Goal: Task Accomplishment & Management: Complete application form

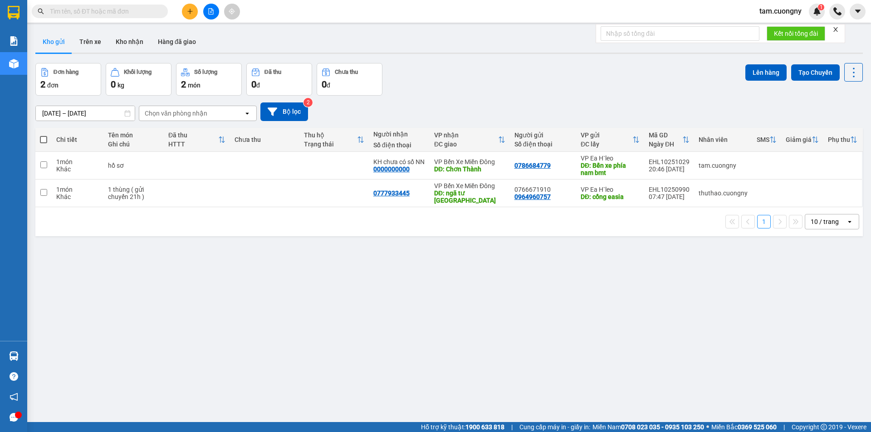
click at [146, 14] on input "text" at bounding box center [103, 11] width 107 height 10
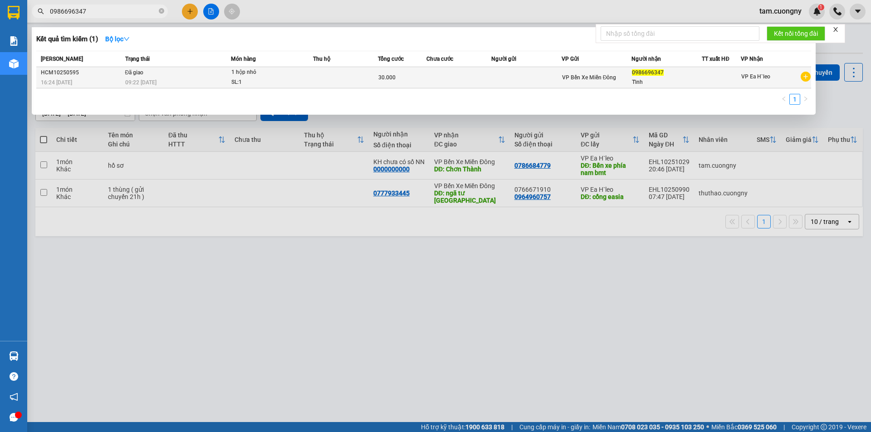
type input "0986696347"
click at [210, 82] on div "09:22 [DATE]" at bounding box center [177, 83] width 105 height 10
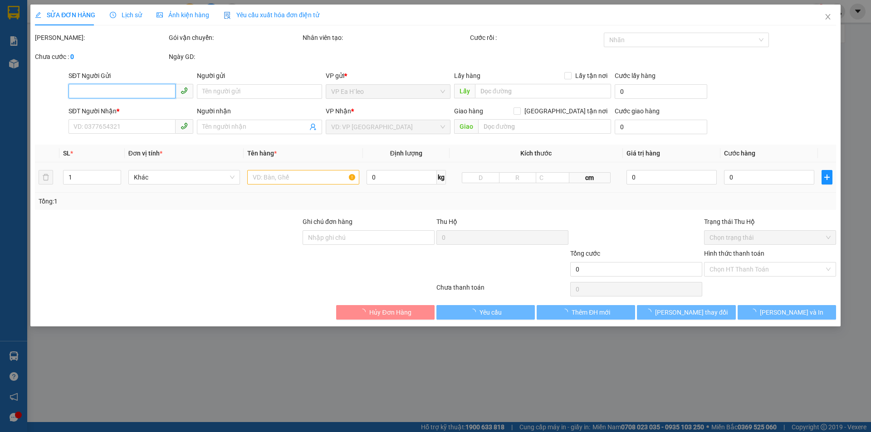
type input "0986696347"
type input "Tĩnh"
type input "ck cho đạt"
type input "30.000"
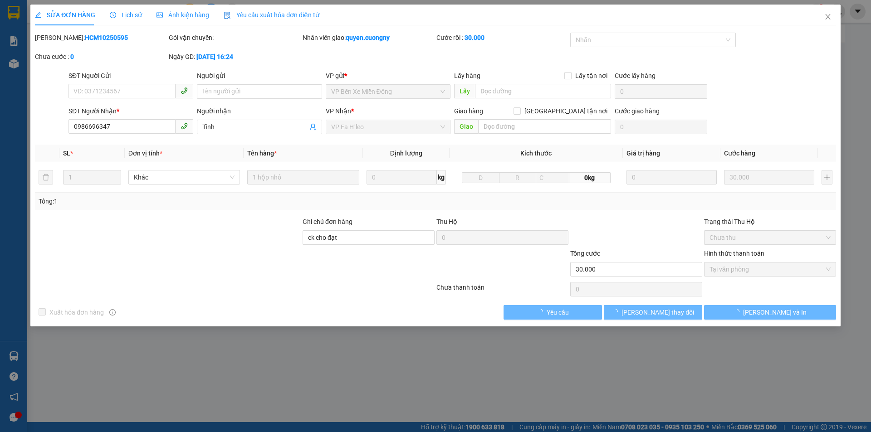
click at [222, 263] on div at bounding box center [168, 265] width 268 height 32
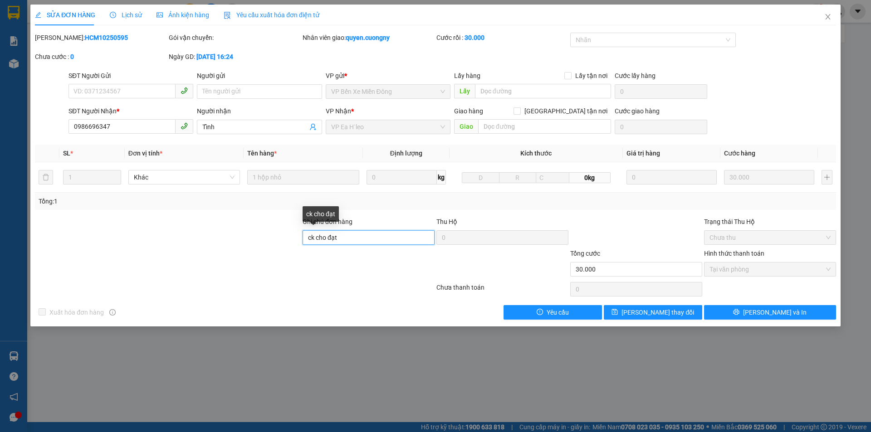
click at [369, 242] on input "ck cho đạt" at bounding box center [369, 237] width 132 height 15
click at [830, 18] on icon "close" at bounding box center [827, 16] width 7 height 7
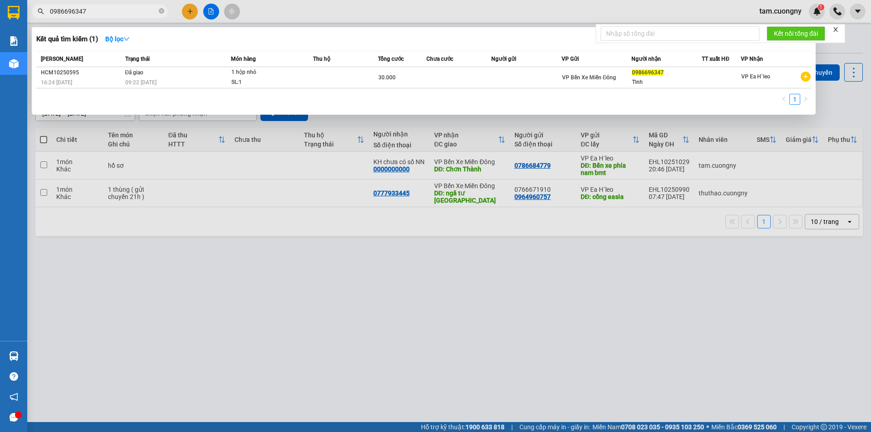
click at [106, 11] on input "0986696347" at bounding box center [103, 11] width 107 height 10
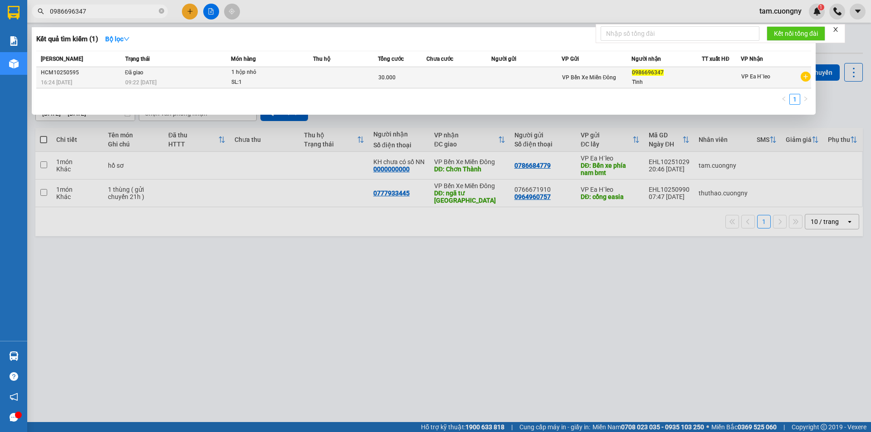
click at [186, 80] on div "09:22 [DATE]" at bounding box center [177, 83] width 105 height 10
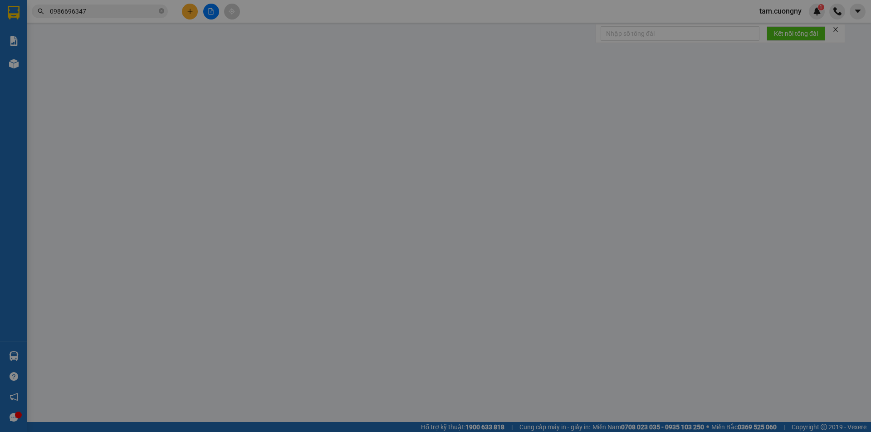
type input "0986696347"
type input "Tĩnh"
type input "ck cho đạt"
type input "30.000"
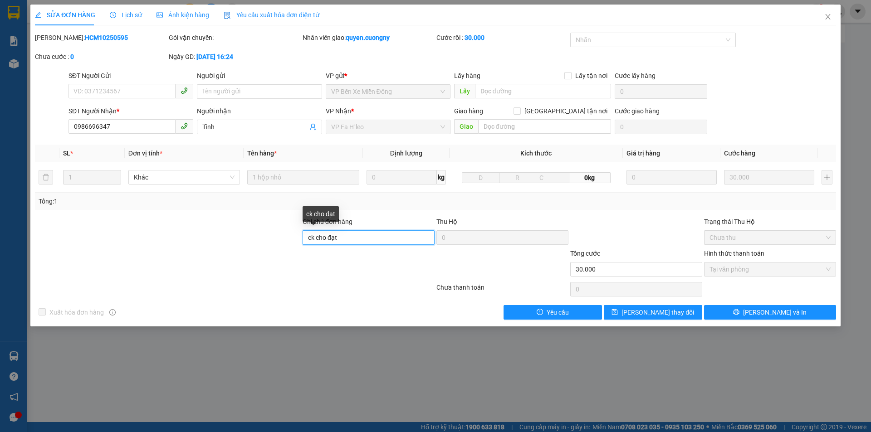
click at [347, 239] on input "ck cho đạt" at bounding box center [369, 237] width 132 height 15
click at [256, 245] on div at bounding box center [168, 233] width 268 height 32
click at [280, 241] on div at bounding box center [168, 233] width 268 height 32
click at [368, 237] on input "ck cho đạt" at bounding box center [369, 237] width 132 height 15
click at [187, 243] on div at bounding box center [168, 233] width 268 height 32
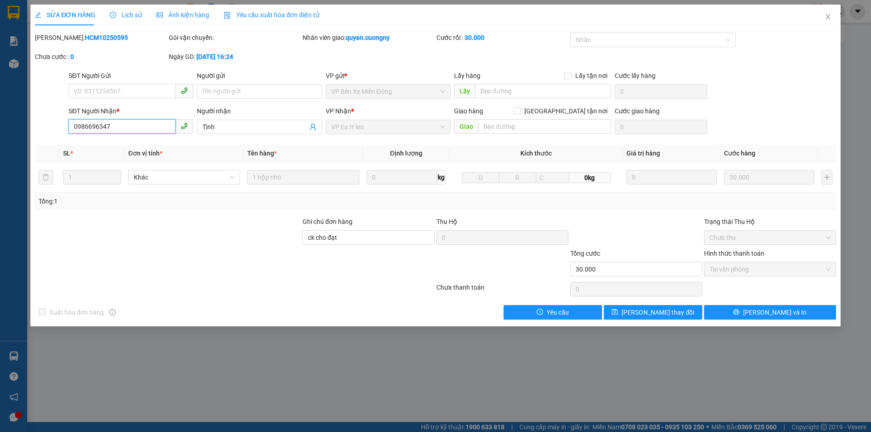
click at [140, 129] on input "0986696347" at bounding box center [121, 126] width 107 height 15
click at [367, 277] on div at bounding box center [369, 265] width 134 height 32
click at [252, 129] on input "Tĩnh" at bounding box center [254, 127] width 105 height 10
click at [357, 236] on input "ck cho đạt" at bounding box center [369, 237] width 132 height 15
click at [236, 239] on div at bounding box center [168, 233] width 268 height 32
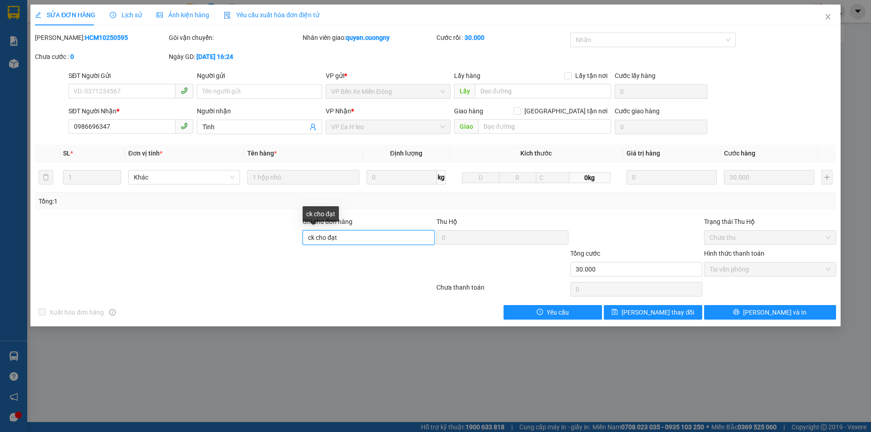
click at [348, 240] on input "ck cho đạt" at bounding box center [369, 237] width 132 height 15
click at [236, 245] on div at bounding box center [168, 233] width 268 height 32
click at [827, 15] on icon "close" at bounding box center [827, 16] width 5 height 5
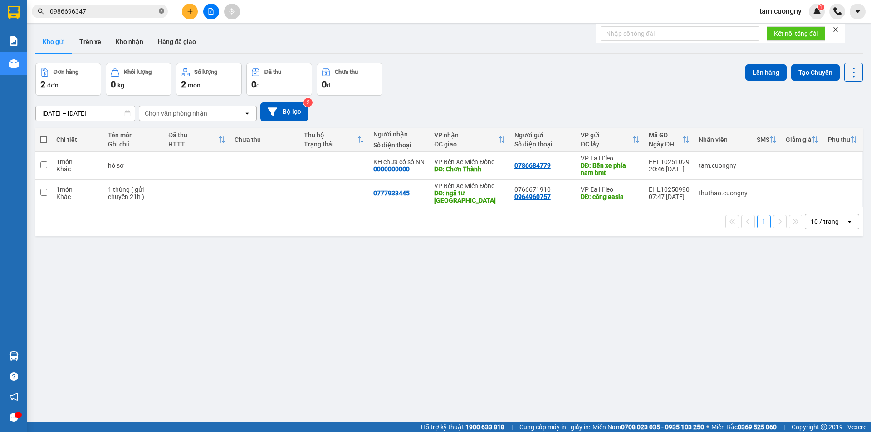
click at [160, 13] on icon "close-circle" at bounding box center [161, 10] width 5 height 5
click at [212, 11] on icon "file-add" at bounding box center [211, 11] width 6 height 6
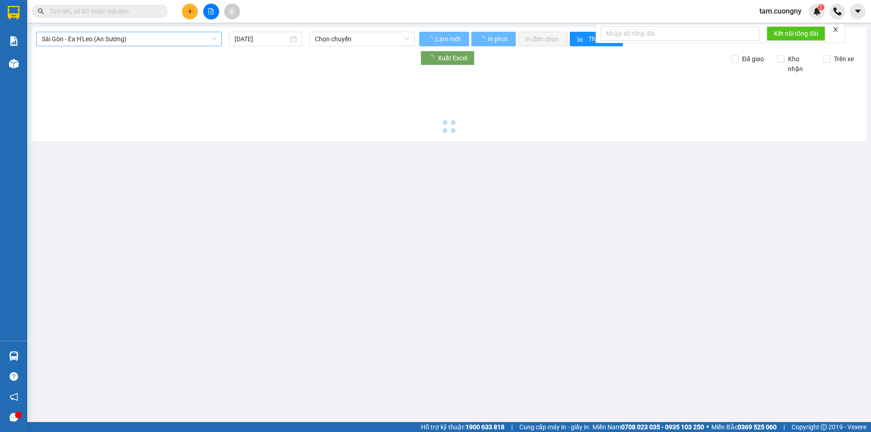
click at [98, 40] on span "Sài Gòn - Ea H'Leo (An Sương)" at bounding box center [129, 39] width 175 height 14
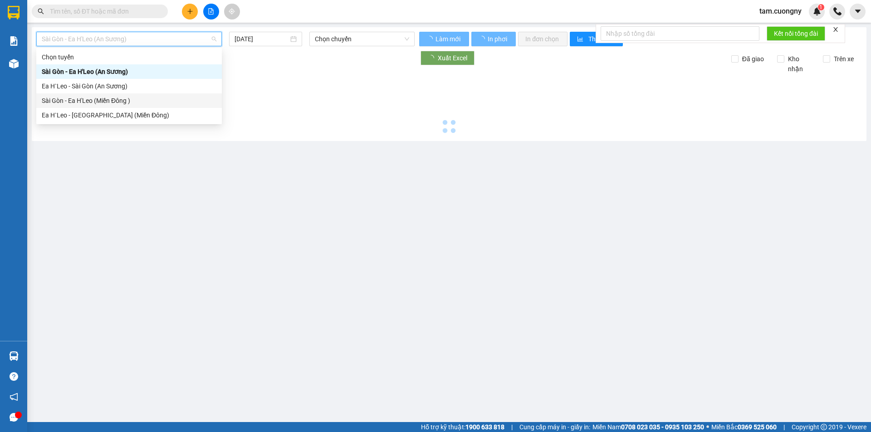
type input "[DATE]"
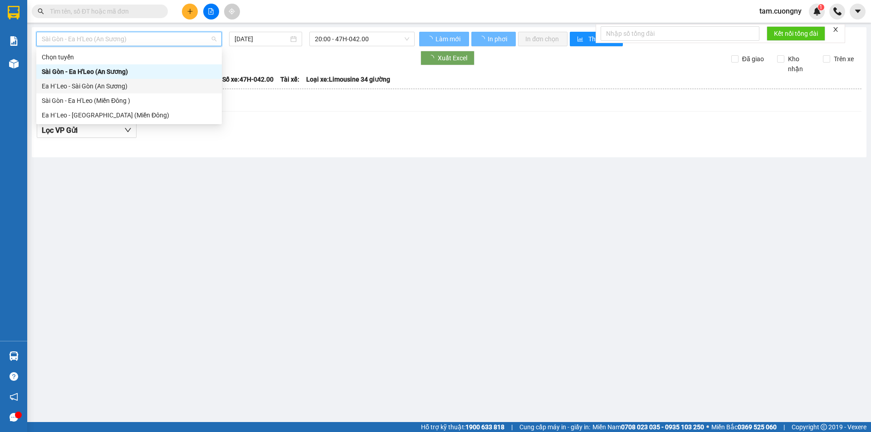
click at [99, 84] on div "Ea H`Leo - Sài Gòn (An Sương)" at bounding box center [129, 86] width 175 height 10
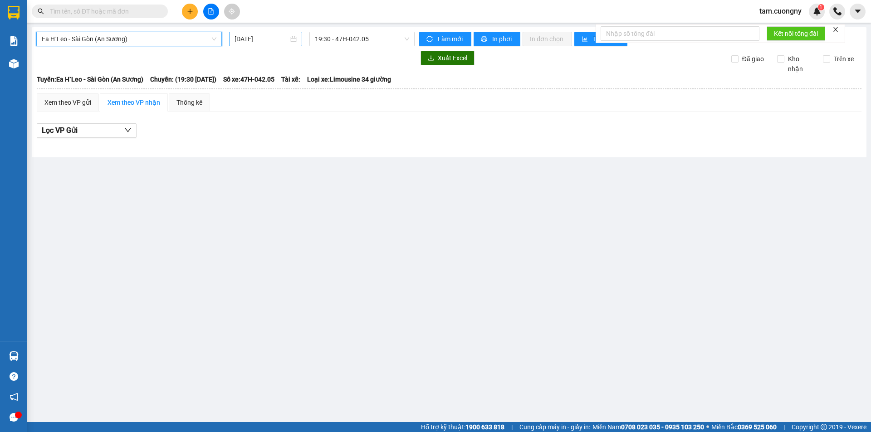
click at [279, 42] on input "[DATE]" at bounding box center [262, 39] width 54 height 10
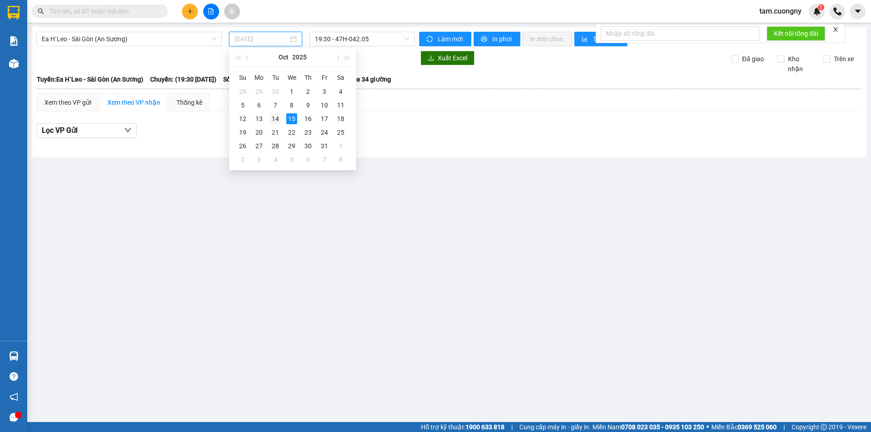
click at [276, 119] on div "14" at bounding box center [275, 118] width 11 height 11
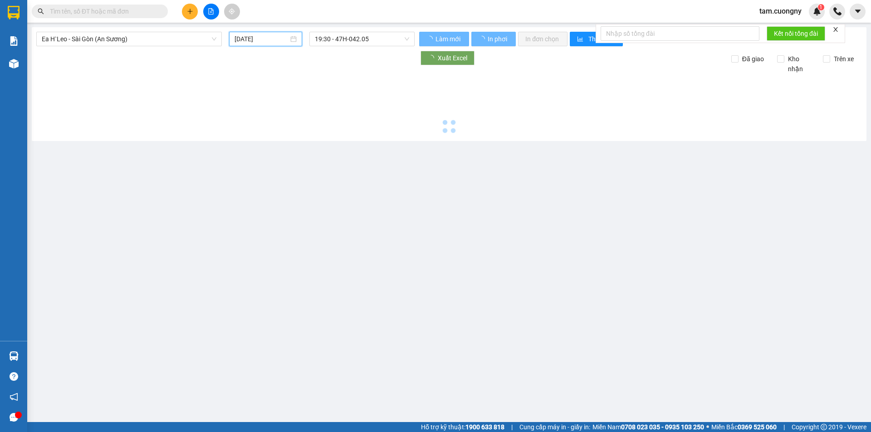
type input "[DATE]"
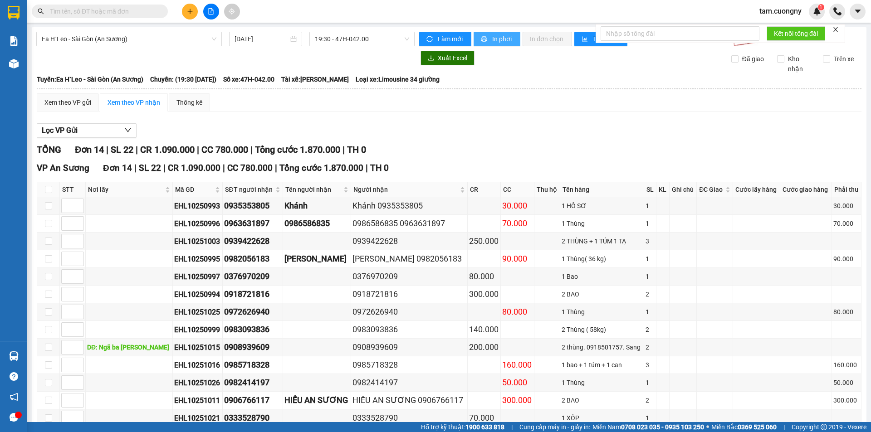
click at [492, 39] on span "In phơi" at bounding box center [502, 39] width 21 height 10
click at [152, 42] on span "Ea H`Leo - Sài Gòn (An Sương)" at bounding box center [129, 39] width 175 height 14
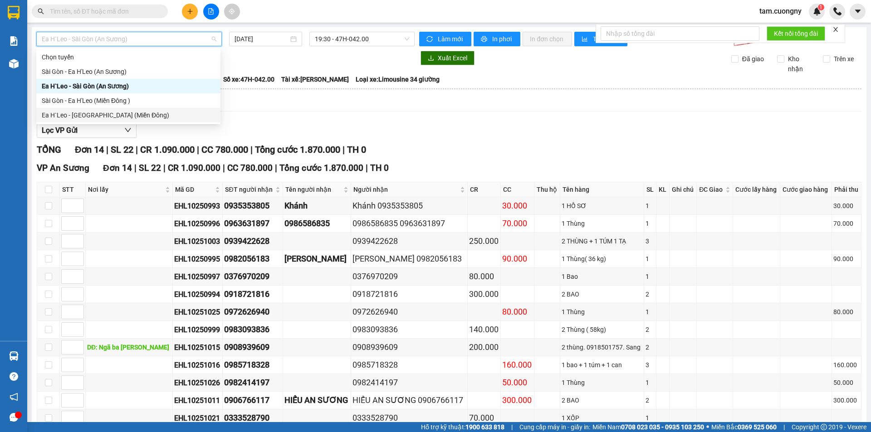
drag, startPoint x: 68, startPoint y: 114, endPoint x: 282, endPoint y: 39, distance: 226.8
click at [68, 113] on div "Ea H`Leo - [GEOGRAPHIC_DATA] (Miền Đông)" at bounding box center [128, 115] width 173 height 10
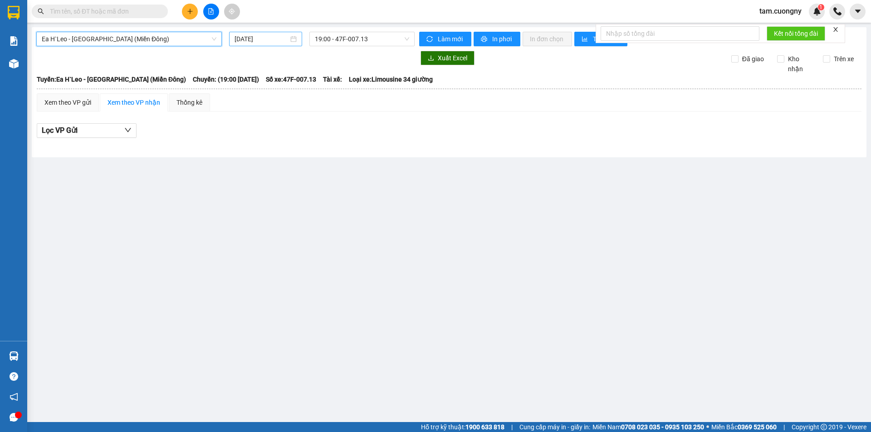
click at [265, 43] on input "[DATE]" at bounding box center [262, 39] width 54 height 10
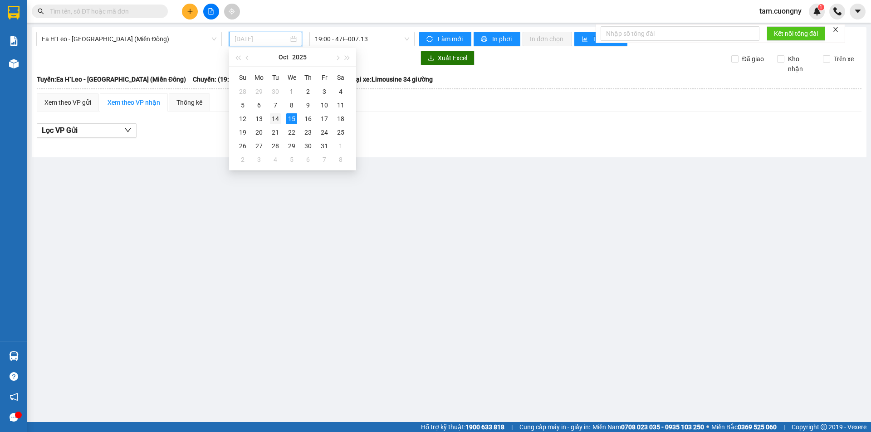
click at [278, 119] on div "14" at bounding box center [275, 118] width 11 height 11
type input "[DATE]"
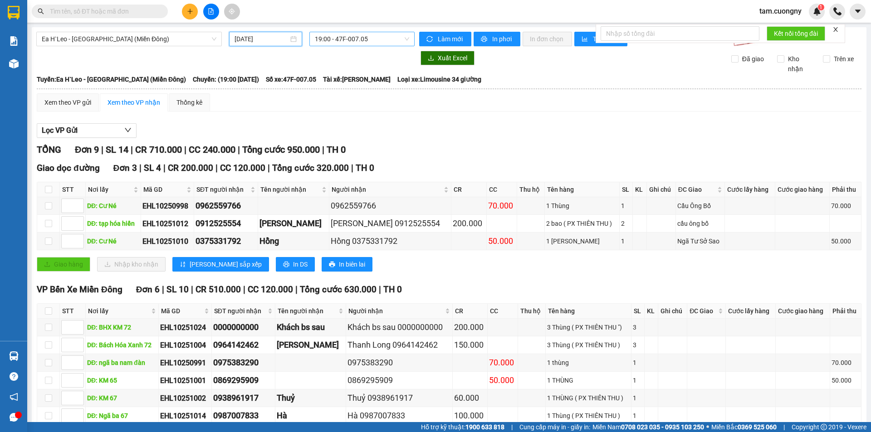
click at [339, 41] on span "19:00 - 47F-007.05" at bounding box center [362, 39] width 94 height 14
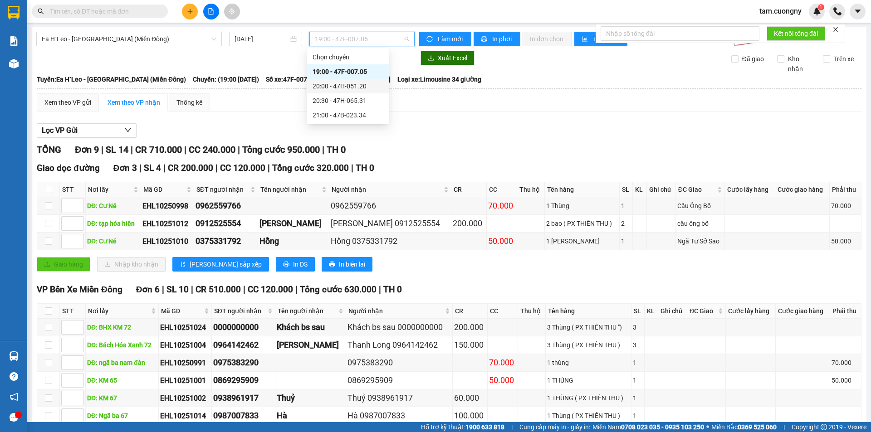
click at [354, 83] on div "20:00 - 47H-051.20" at bounding box center [348, 86] width 71 height 10
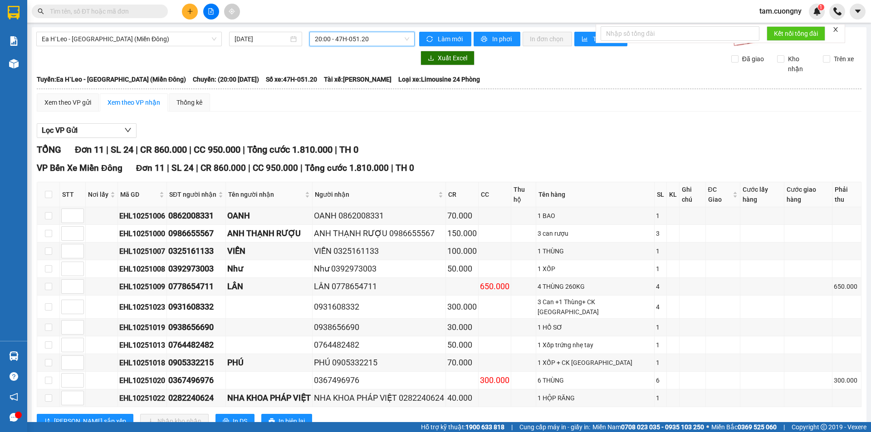
click at [383, 36] on span "20:00 - 47H-051.20" at bounding box center [362, 39] width 94 height 14
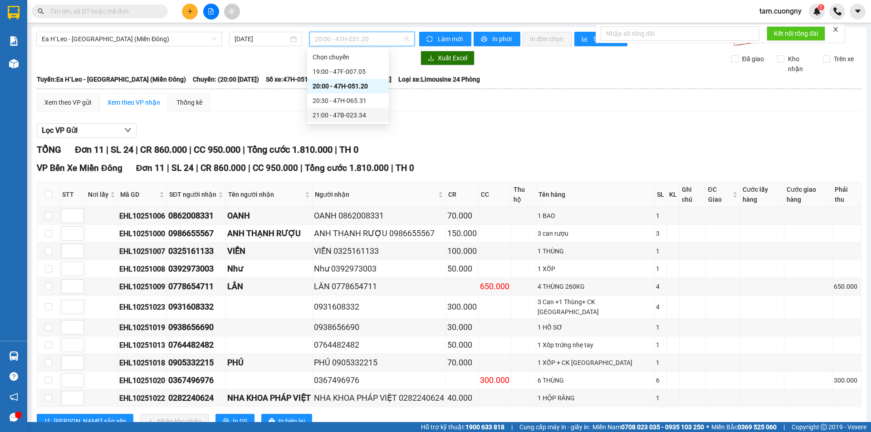
click at [364, 117] on div "21:00 - 47B-023.34" at bounding box center [348, 115] width 71 height 10
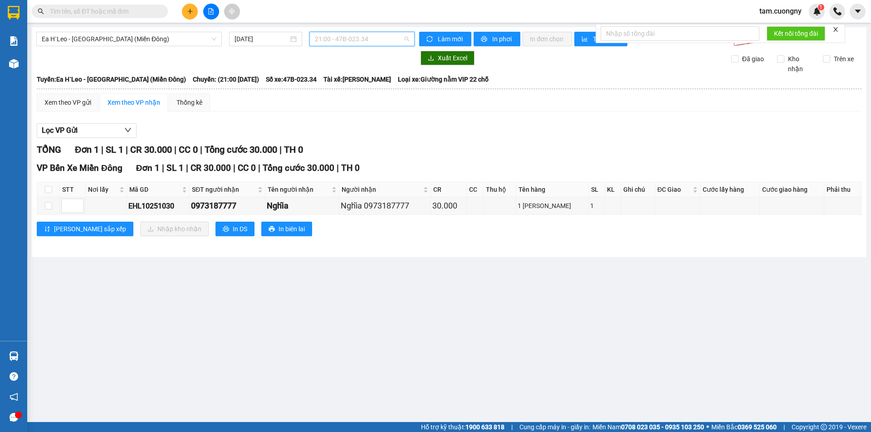
click at [377, 38] on span "21:00 - 47B-023.34" at bounding box center [362, 39] width 94 height 14
click at [359, 103] on div "20:30 - 47H-065.31" at bounding box center [350, 101] width 71 height 10
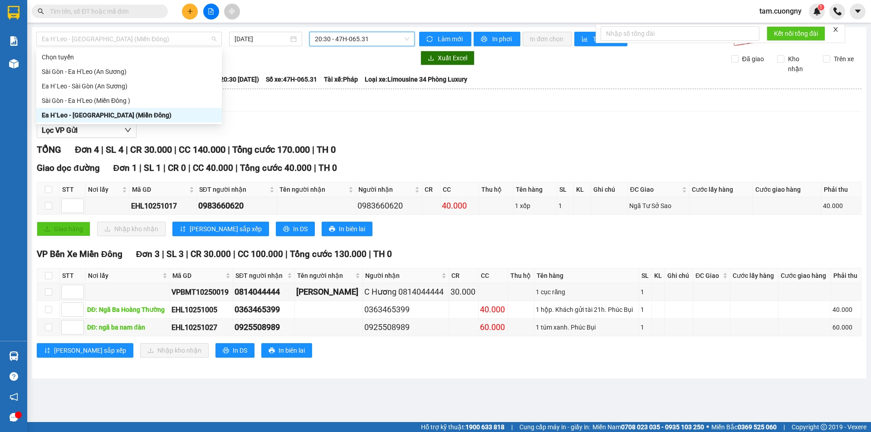
drag, startPoint x: 134, startPoint y: 39, endPoint x: 101, endPoint y: 52, distance: 35.9
click at [132, 39] on span "Ea H`Leo - [GEOGRAPHIC_DATA] (Miền Đông)" at bounding box center [129, 39] width 175 height 14
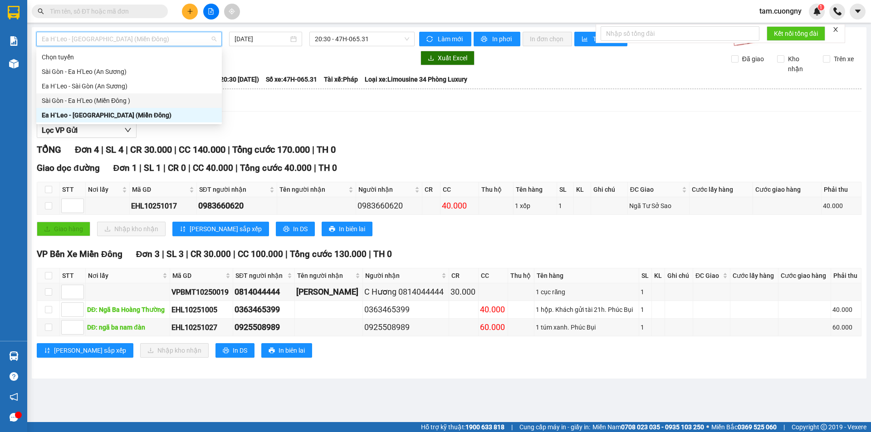
click at [78, 102] on div "Sài Gòn - Ea H'Leo (Miền Đông )" at bounding box center [129, 101] width 175 height 10
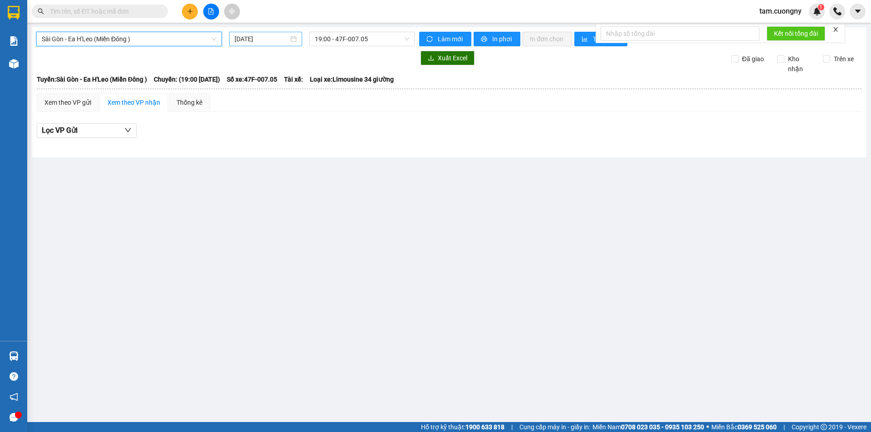
click at [266, 38] on input "[DATE]" at bounding box center [262, 39] width 54 height 10
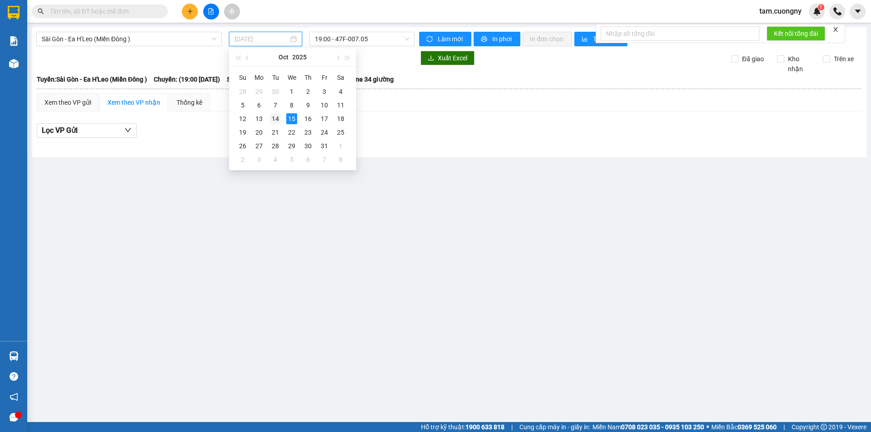
click at [280, 122] on div "14" at bounding box center [275, 118] width 11 height 11
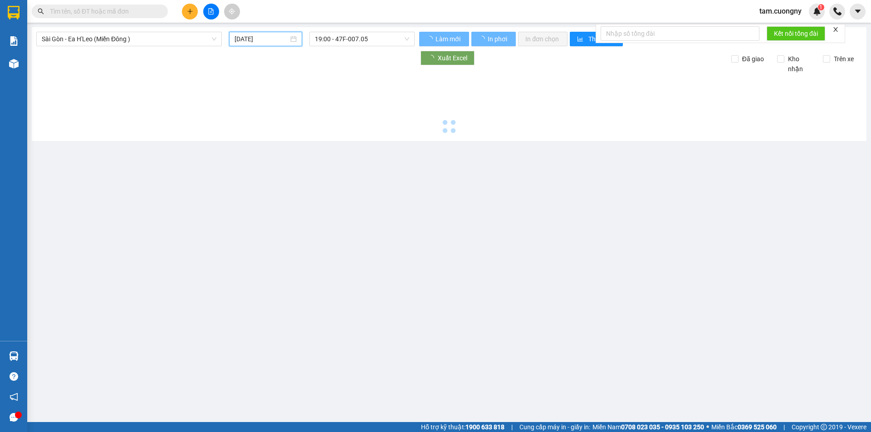
type input "[DATE]"
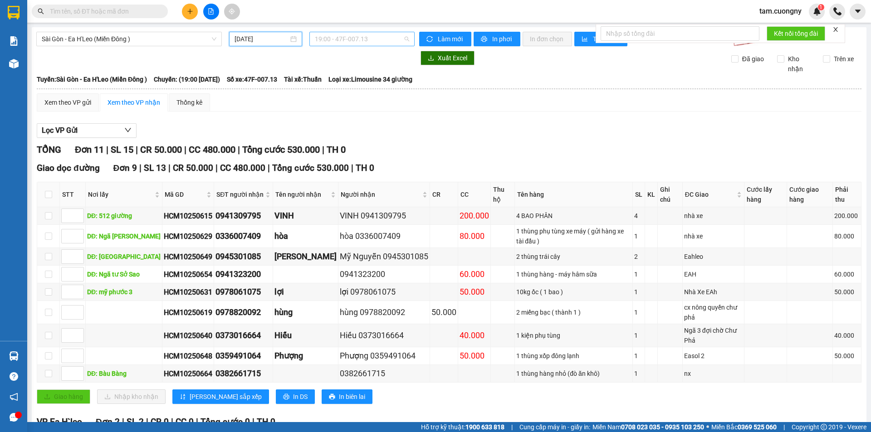
click at [369, 39] on span "19:00 - 47F-007.13" at bounding box center [362, 39] width 94 height 14
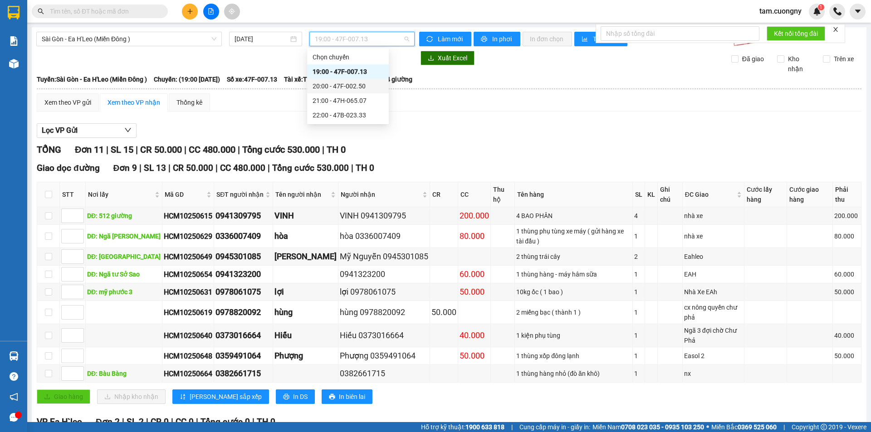
click at [360, 86] on div "20:00 - 47F-002.50" at bounding box center [348, 86] width 71 height 10
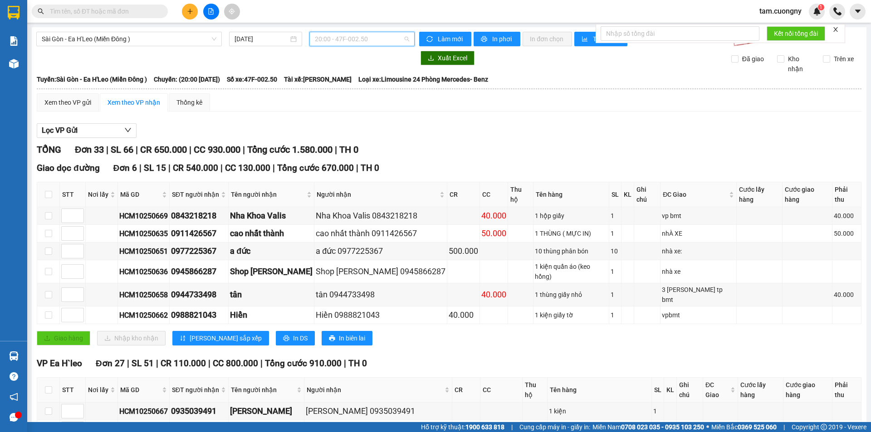
click at [348, 40] on span "20:00 - 47F-002.50" at bounding box center [362, 39] width 94 height 14
click at [357, 99] on div "21:00 - 47H-065.07" at bounding box center [348, 101] width 71 height 10
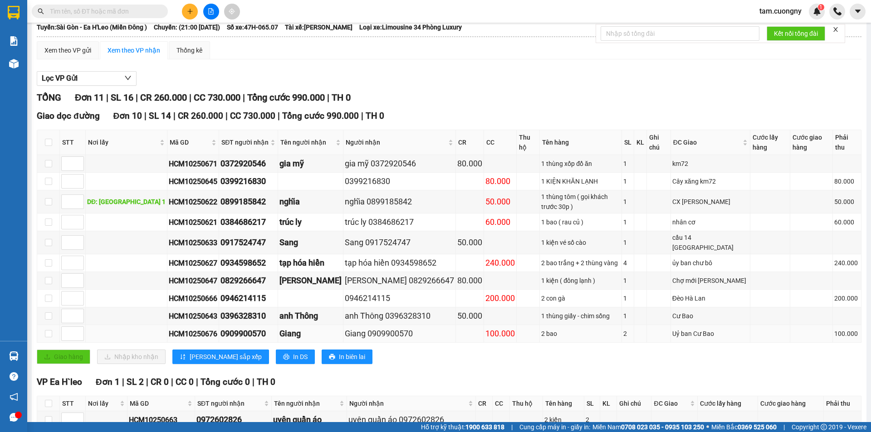
scroll to position [85, 0]
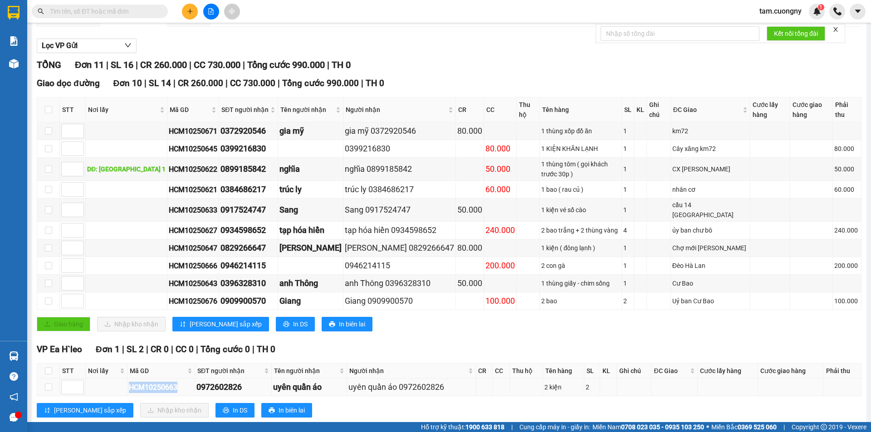
drag, startPoint x: 127, startPoint y: 364, endPoint x: 181, endPoint y: 370, distance: 53.9
click at [181, 379] on tr "HCM10250663 0972602826 uyên quần áo uyên quần áo 0972602826 2 kiện 2" at bounding box center [449, 388] width 824 height 18
copy div "HCM10250663"
click at [99, 10] on input "text" at bounding box center [103, 11] width 107 height 10
paste input "HCM10250663"
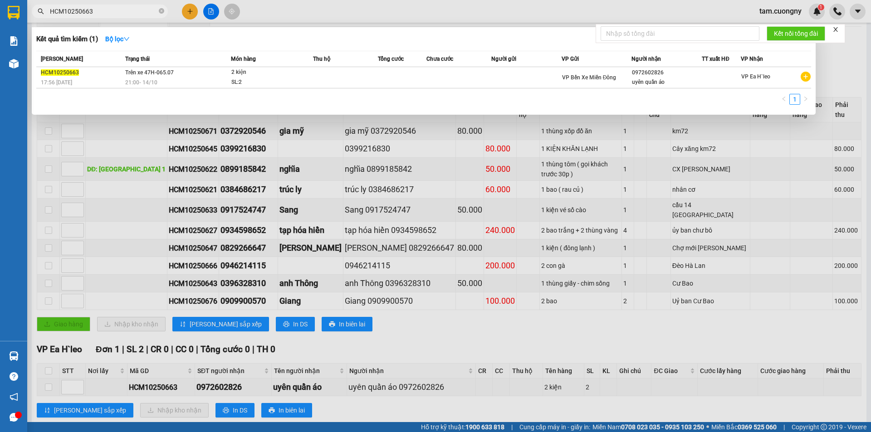
type input "HCM10250663"
click at [300, 76] on span "2 kiện SL: 2" at bounding box center [271, 78] width 81 height 20
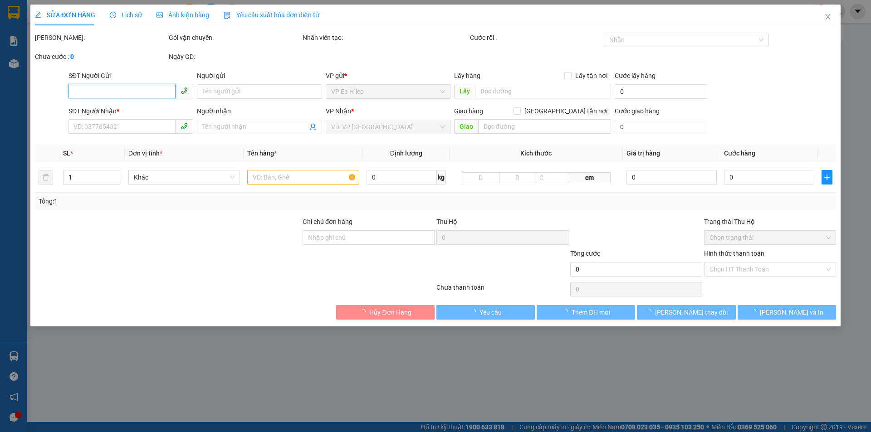
type input "0972602826"
type input "uyên quần áo"
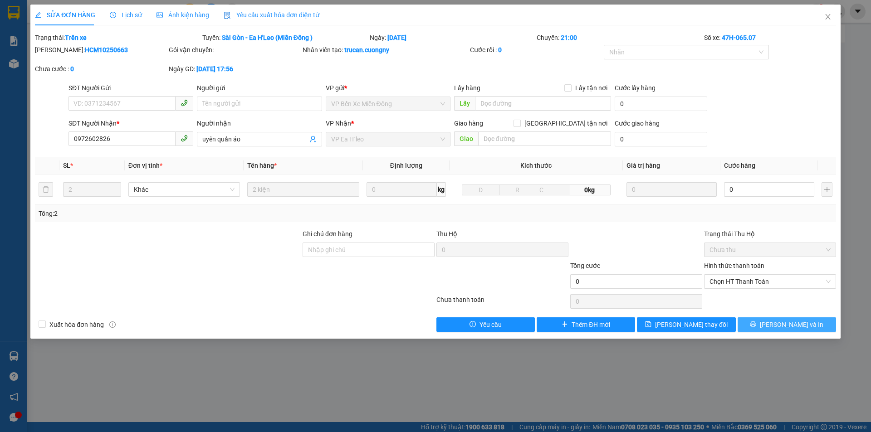
click at [760, 324] on button "[PERSON_NAME] và In" at bounding box center [787, 325] width 98 height 15
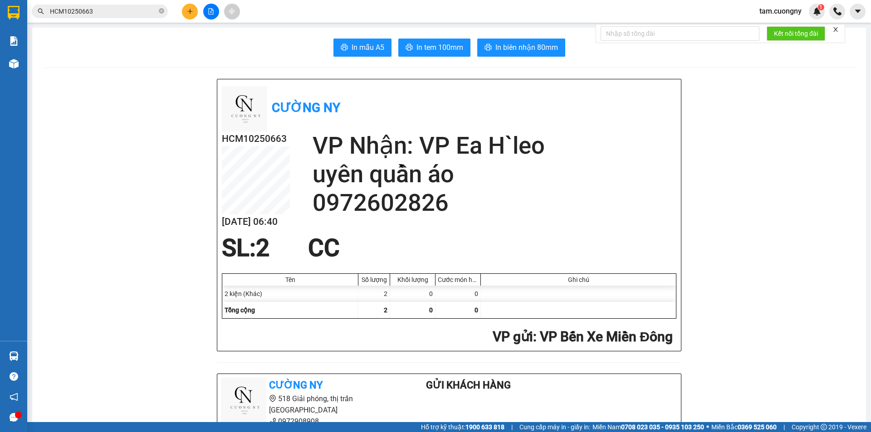
click at [139, 13] on input "HCM10250663" at bounding box center [103, 11] width 107 height 10
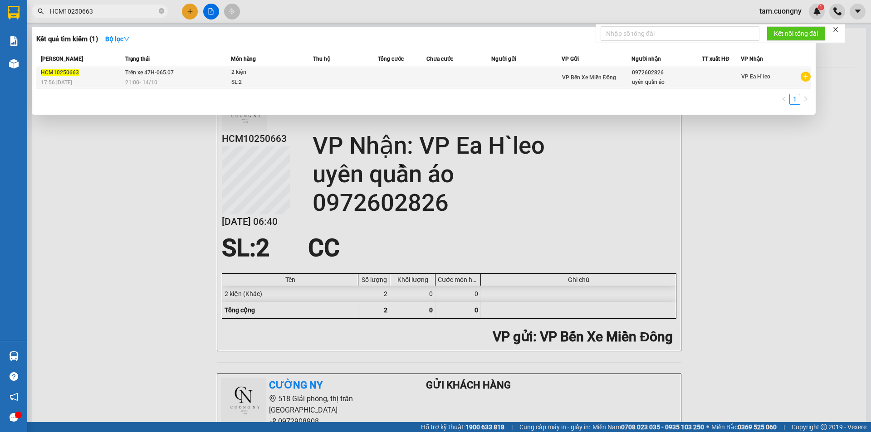
click at [202, 75] on td "Trên xe 47H-065.07 21:00 [DATE]" at bounding box center [177, 77] width 108 height 21
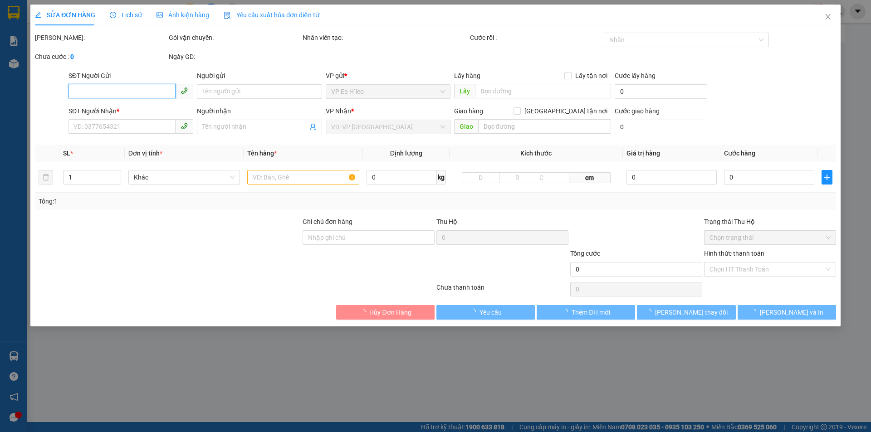
type input "0972602826"
type input "uyên quần áo"
type input "120.000"
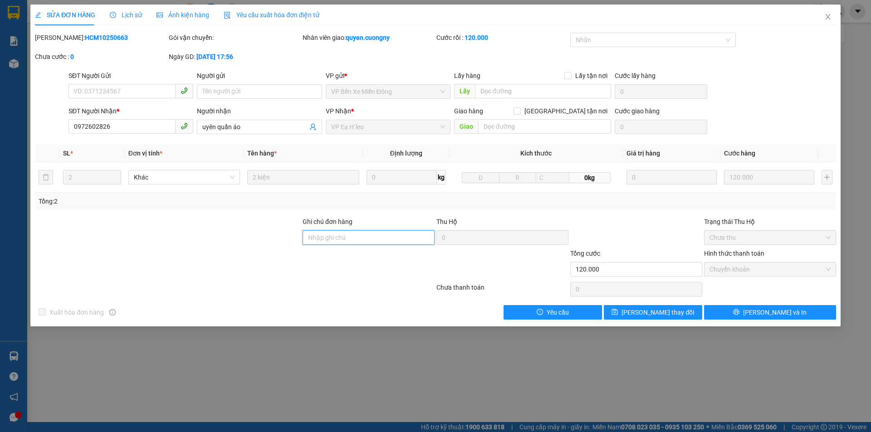
click at [360, 236] on input "Ghi chú đơn hàng" at bounding box center [369, 237] width 132 height 15
drag, startPoint x: 830, startPoint y: 16, endPoint x: 819, endPoint y: 15, distance: 11.0
click at [830, 16] on icon "close" at bounding box center [827, 16] width 7 height 7
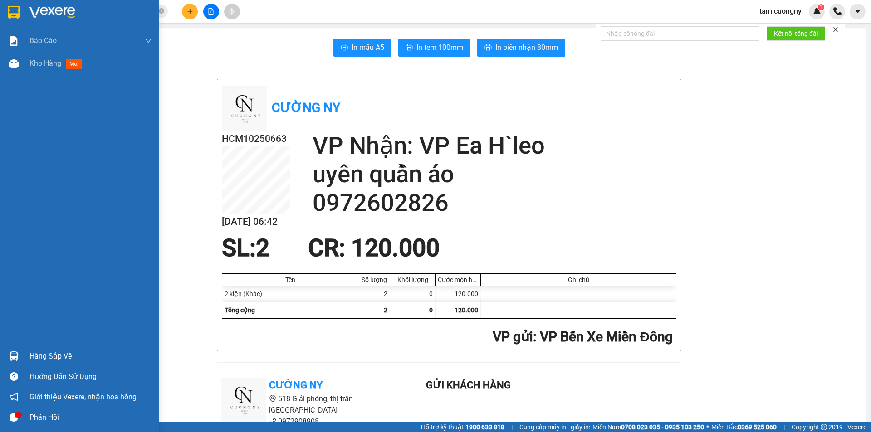
drag, startPoint x: 14, startPoint y: 14, endPoint x: 142, endPoint y: 42, distance: 130.5
click at [14, 14] on img at bounding box center [14, 13] width 12 height 14
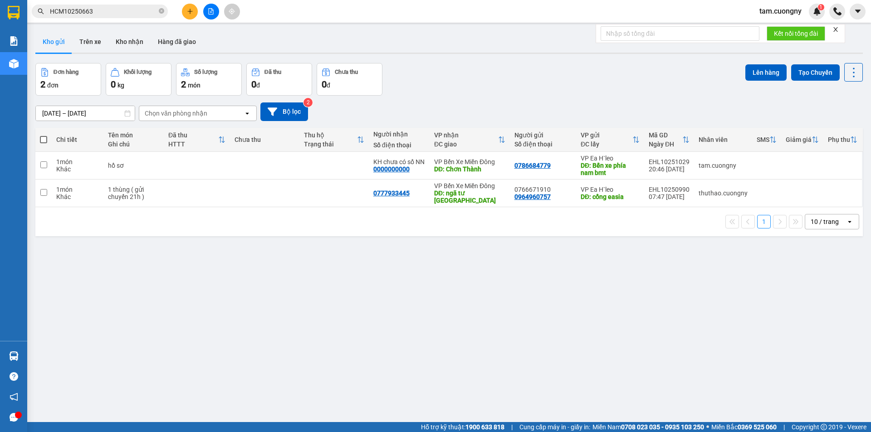
click at [210, 12] on icon "file-add" at bounding box center [211, 11] width 6 height 6
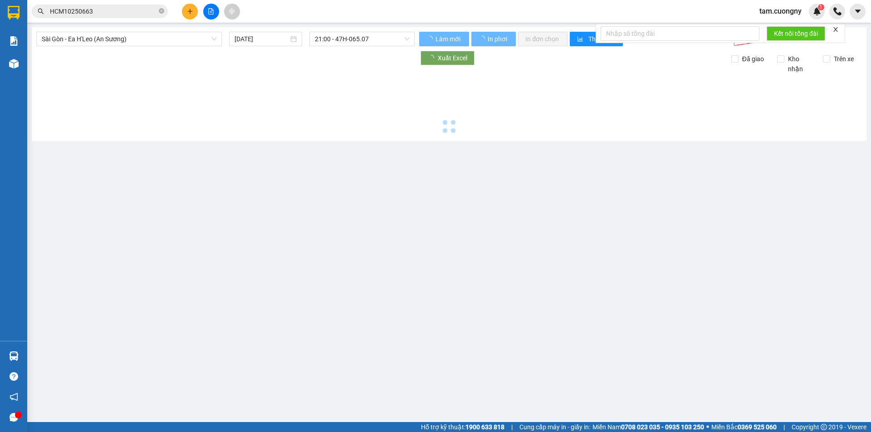
type input "[DATE]"
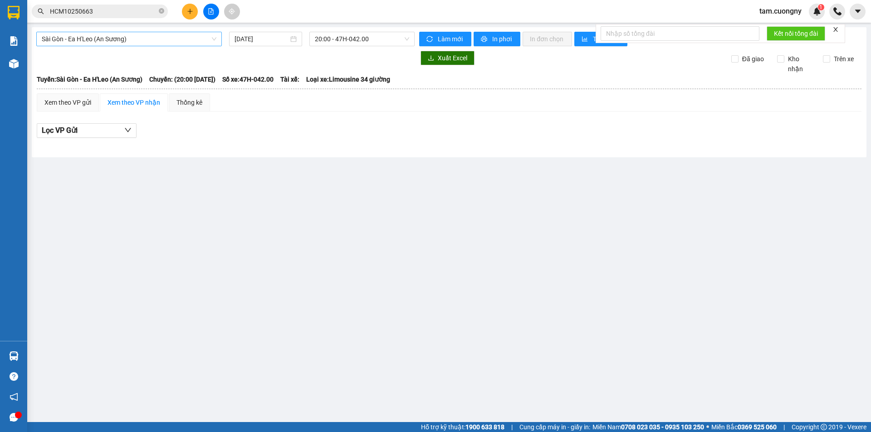
click at [94, 42] on span "Sài Gòn - Ea H'Leo (An Sương)" at bounding box center [129, 39] width 175 height 14
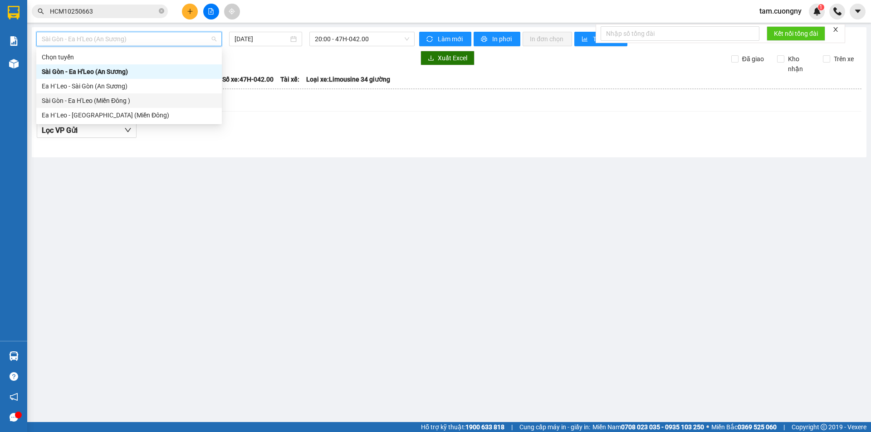
click at [87, 99] on div "Sài Gòn - Ea H'Leo (Miền Đông )" at bounding box center [129, 101] width 175 height 10
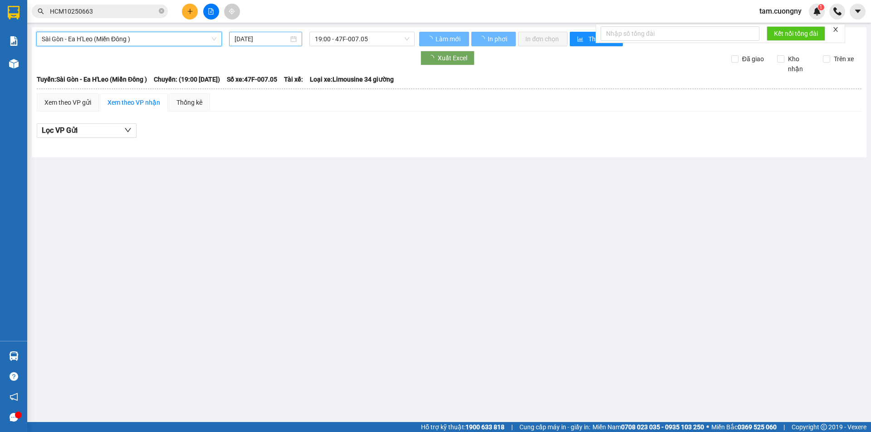
click at [259, 38] on input "[DATE]" at bounding box center [262, 39] width 54 height 10
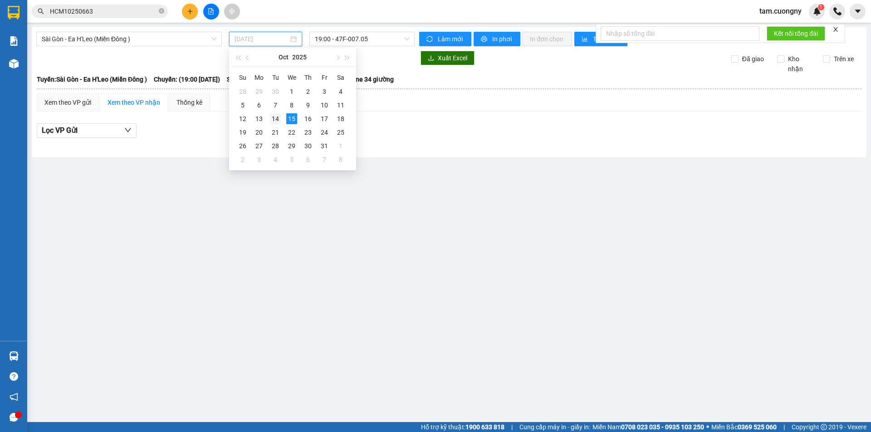
click at [279, 121] on div "14" at bounding box center [275, 118] width 11 height 11
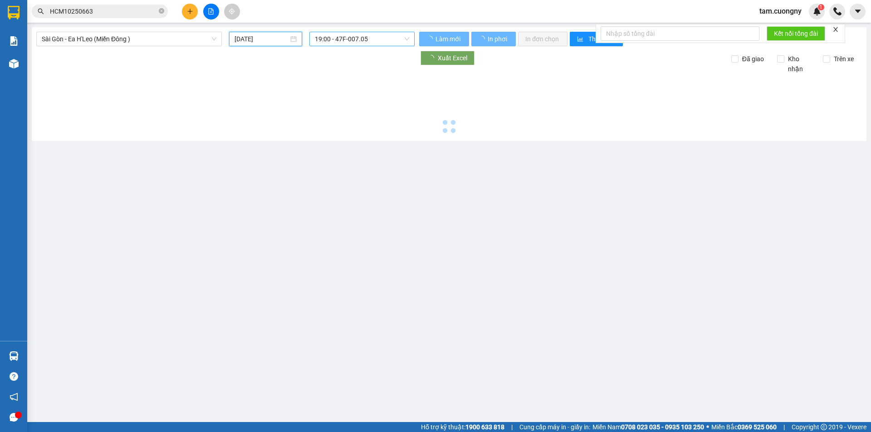
click at [369, 40] on span "19:00 - 47F-007.05" at bounding box center [362, 39] width 94 height 14
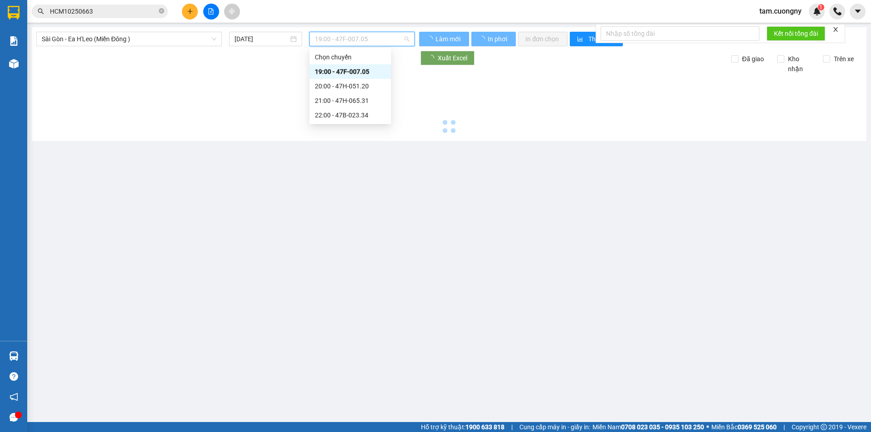
type input "[DATE]"
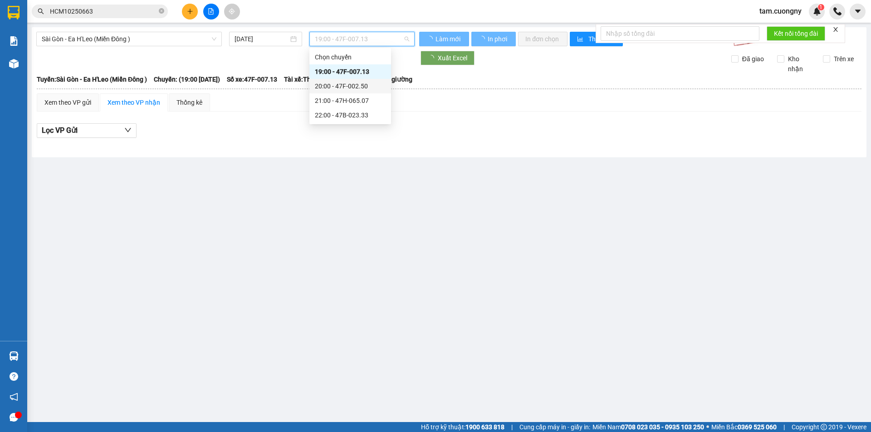
click at [364, 87] on div "20:00 - 47F-002.50" at bounding box center [350, 86] width 71 height 10
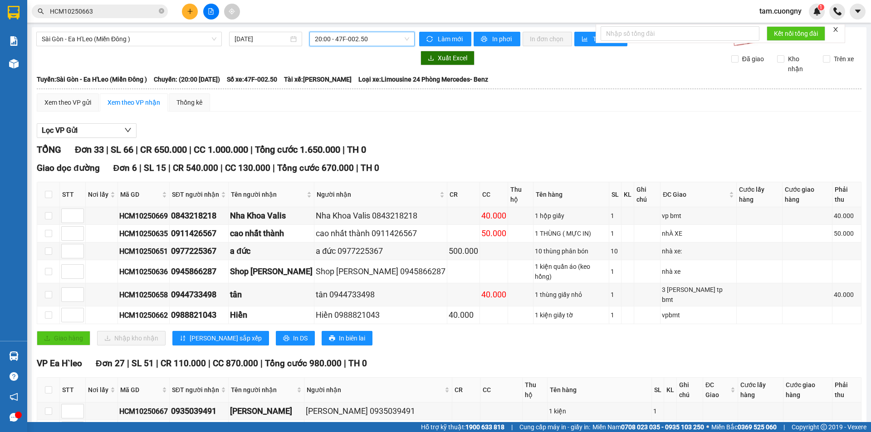
click at [357, 42] on span "20:00 - 47F-002.50" at bounding box center [362, 39] width 94 height 14
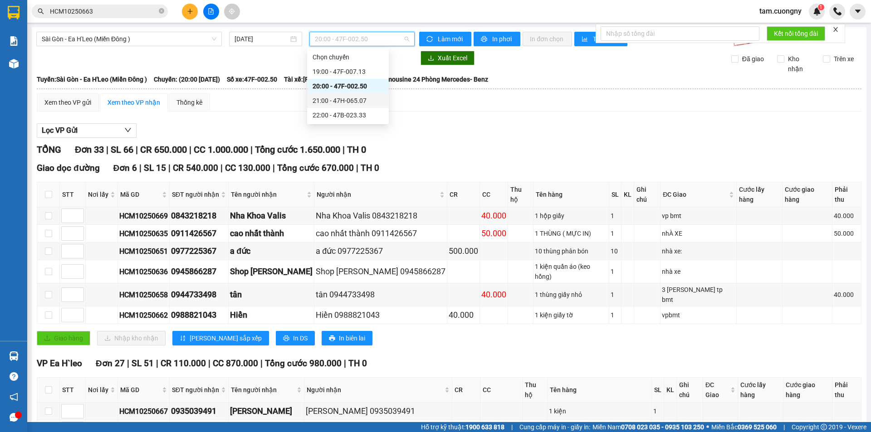
click at [353, 99] on div "21:00 - 47H-065.07" at bounding box center [348, 101] width 71 height 10
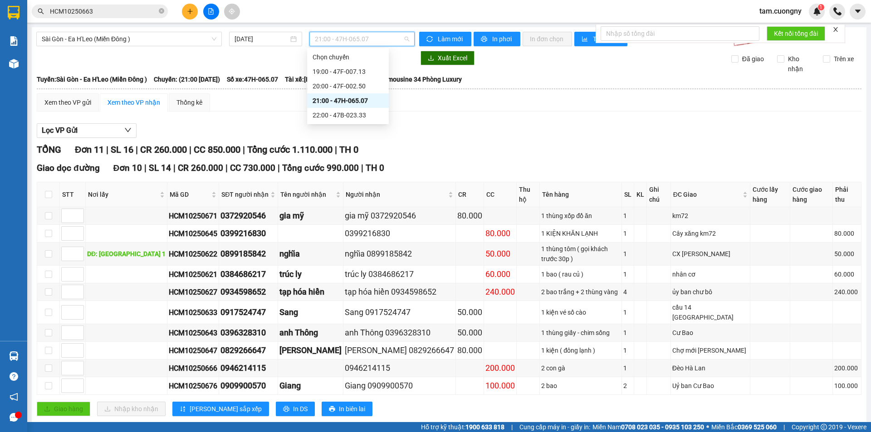
click at [351, 39] on span "21:00 - 47H-065.07" at bounding box center [362, 39] width 94 height 14
click at [363, 69] on div "19:00 - 47F-007.13" at bounding box center [348, 72] width 71 height 10
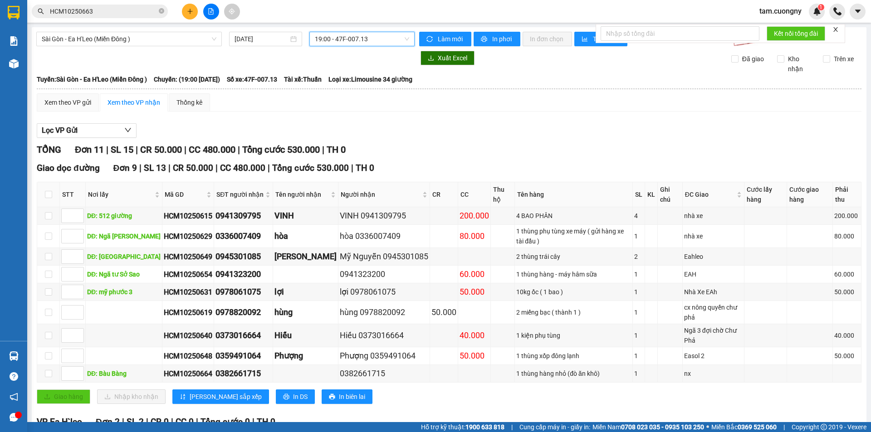
click at [330, 44] on span "19:00 - 47F-007.13" at bounding box center [362, 39] width 94 height 14
click at [331, 113] on div "22:00 - 47B-023.33" at bounding box center [348, 115] width 71 height 10
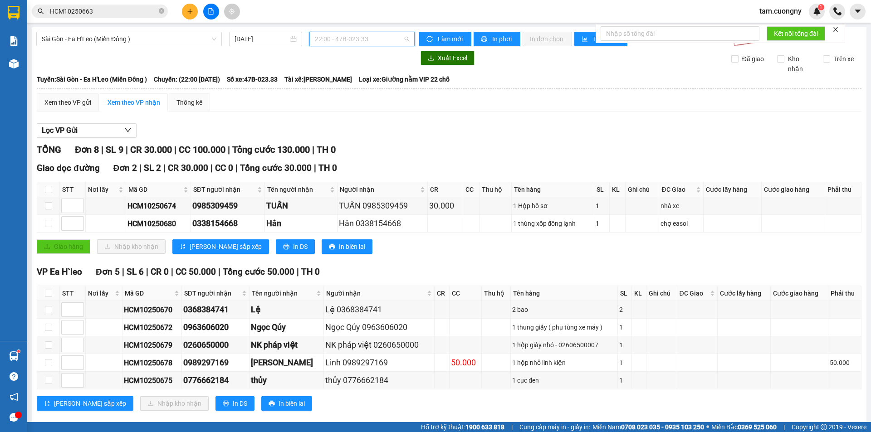
click at [362, 38] on span "22:00 - 47B-023.33" at bounding box center [362, 39] width 94 height 14
click at [356, 100] on div "21:00 - 47H-065.07" at bounding box center [348, 101] width 71 height 10
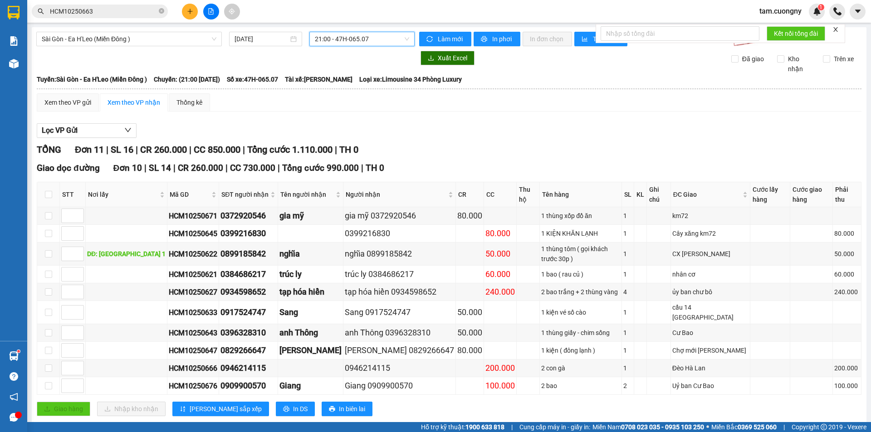
click at [349, 35] on span "21:00 - 47H-065.07" at bounding box center [362, 39] width 94 height 14
click at [349, 85] on div "20:00 - 47F-002.50" at bounding box center [348, 86] width 71 height 10
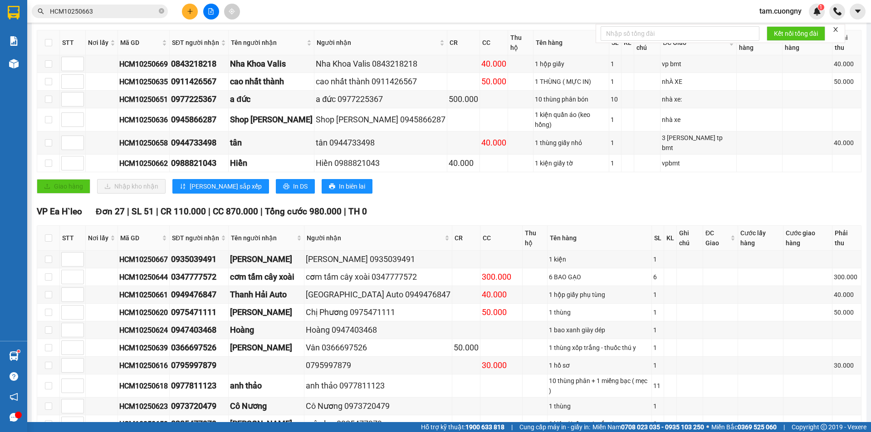
scroll to position [111, 0]
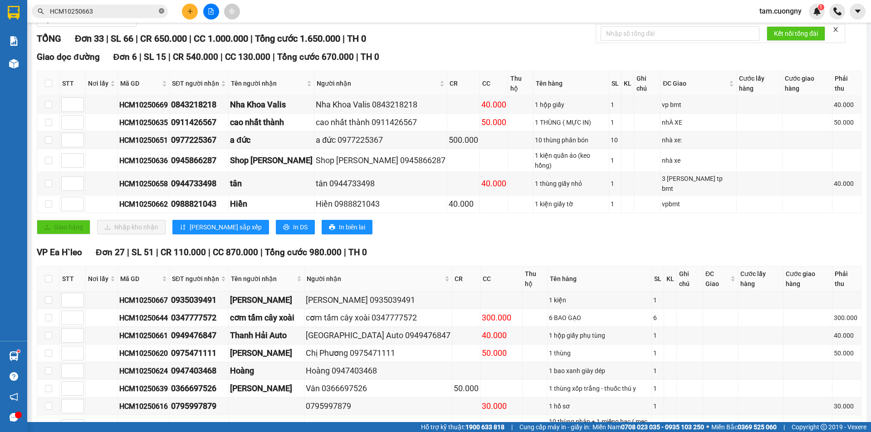
click at [162, 9] on icon "close-circle" at bounding box center [161, 10] width 5 height 5
click at [135, 15] on input "text" at bounding box center [103, 11] width 107 height 10
paste input "0938656690"
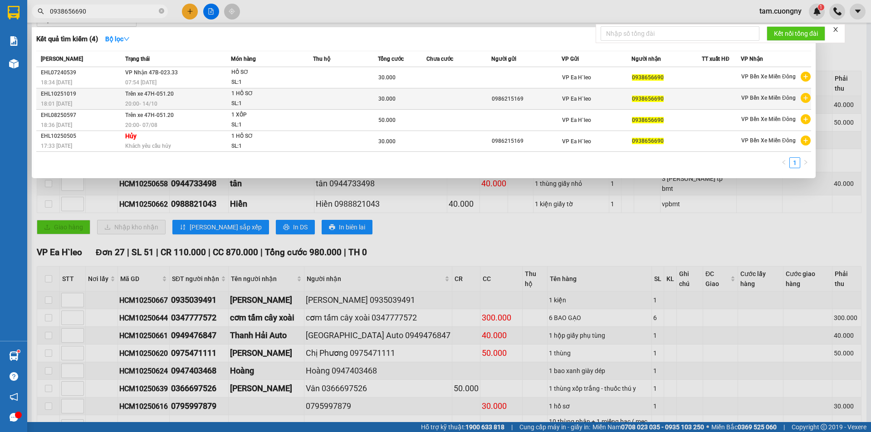
type input "0938656690"
click at [189, 99] on div "20:00 [DATE]" at bounding box center [177, 104] width 105 height 10
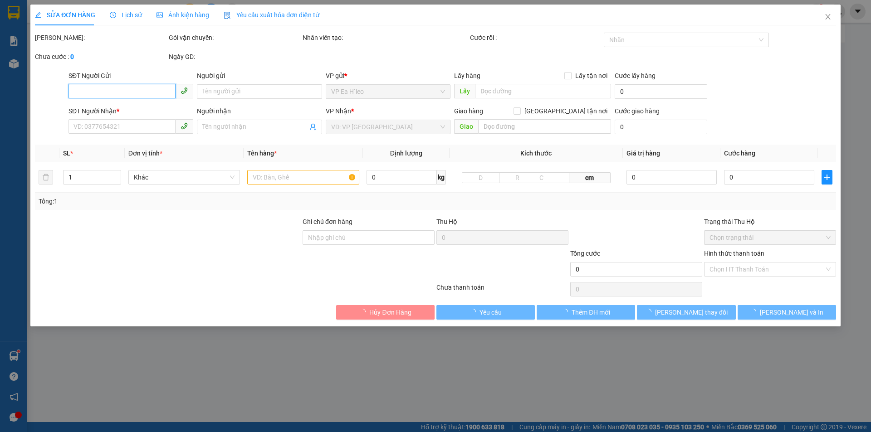
type input "0986215169"
type input "0938656690"
type input "30.000"
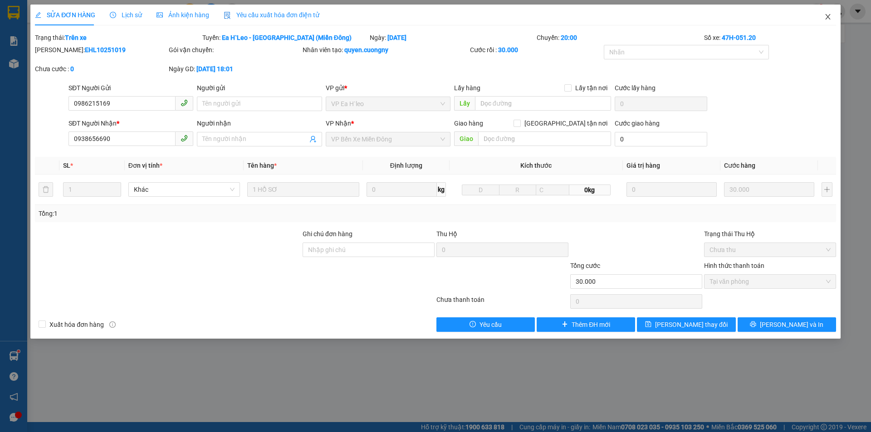
click at [826, 21] on span "Close" at bounding box center [827, 17] width 25 height 25
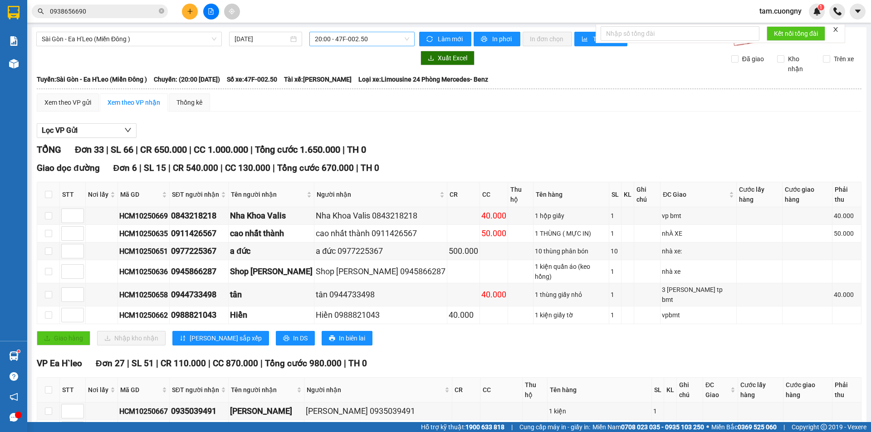
click at [352, 40] on span "20:00 - 47F-002.50" at bounding box center [362, 39] width 94 height 14
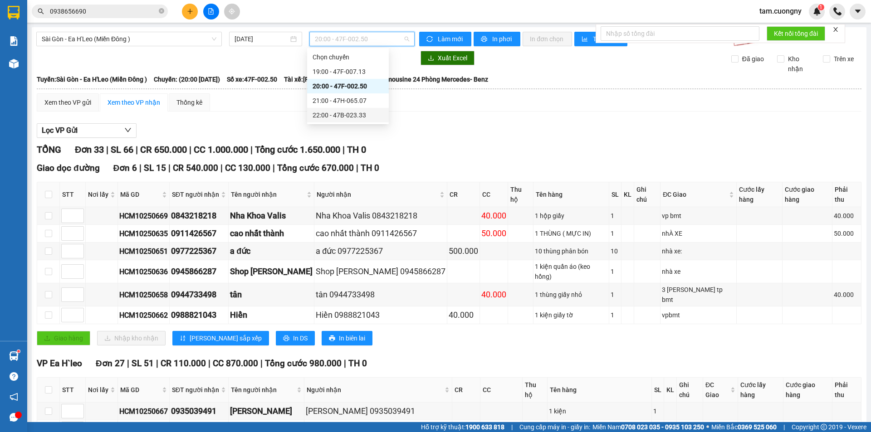
click at [359, 114] on div "22:00 - 47B-023.33" at bounding box center [348, 115] width 71 height 10
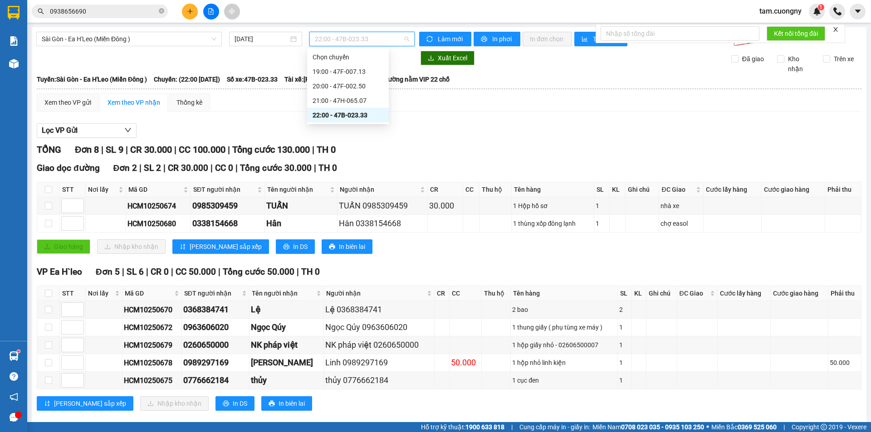
drag, startPoint x: 344, startPoint y: 43, endPoint x: 350, endPoint y: 66, distance: 23.9
click at [344, 43] on span "22:00 - 47B-023.33" at bounding box center [362, 39] width 94 height 14
click at [351, 100] on div "21:00 - 47H-065.07" at bounding box center [348, 101] width 71 height 10
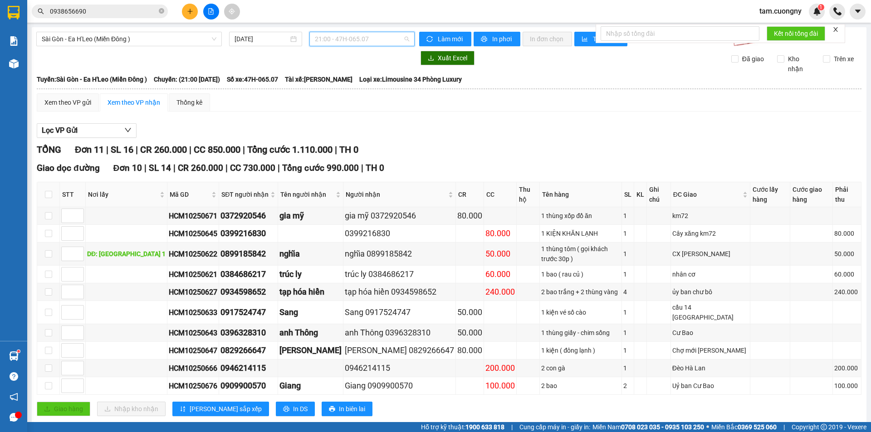
drag, startPoint x: 334, startPoint y: 42, endPoint x: 342, endPoint y: 78, distance: 36.2
click at [334, 44] on span "21:00 - 47H-065.07" at bounding box center [362, 39] width 94 height 14
click at [346, 86] on div "20:00 - 47F-002.50" at bounding box center [348, 86] width 71 height 10
